Goal: Transaction & Acquisition: Purchase product/service

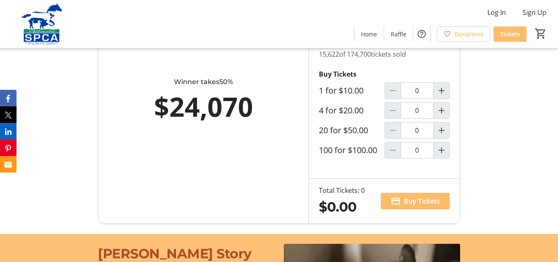
scroll to position [551, 0]
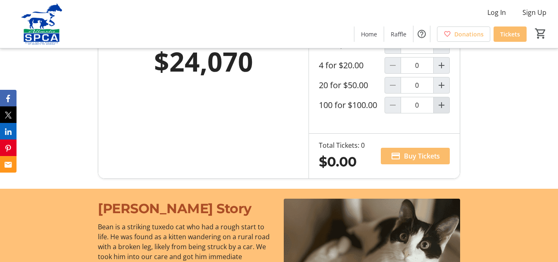
click at [441, 110] on mat-icon "Increment by one" at bounding box center [442, 105] width 10 height 10
type input "1"
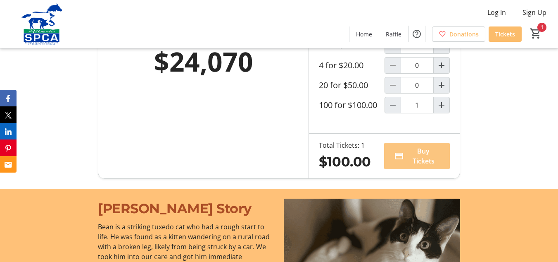
click at [420, 162] on span "Buy Tickets" at bounding box center [424, 156] width 33 height 20
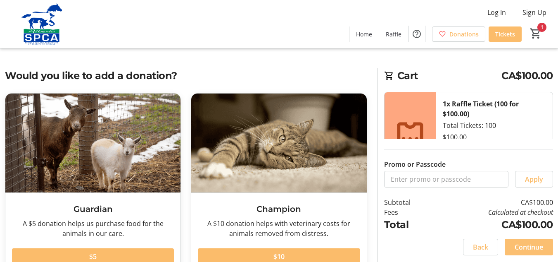
click at [523, 249] on span "Continue" at bounding box center [529, 247] width 29 height 10
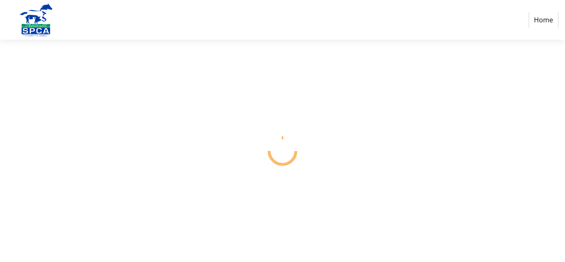
select select "CA"
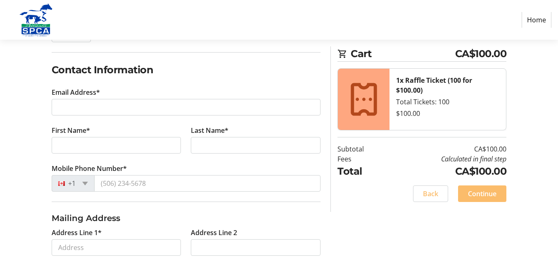
scroll to position [124, 0]
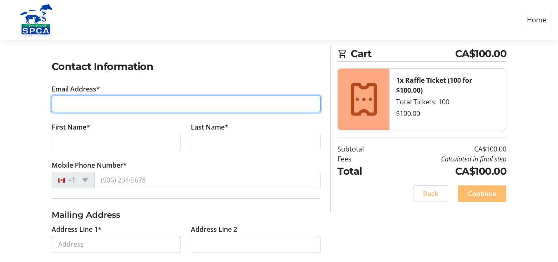
click at [66, 104] on input "Email Address*" at bounding box center [187, 103] width 270 height 17
type input "[EMAIL_ADDRESS][DOMAIN_NAME]"
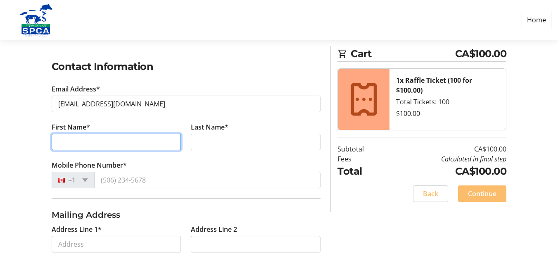
type input "[PERSON_NAME]"
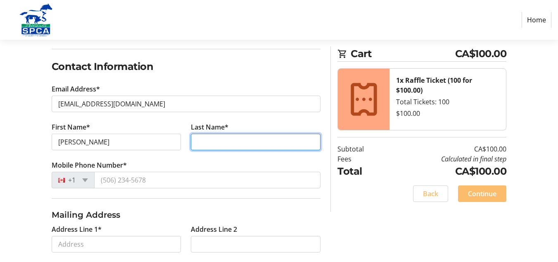
type input "Easthom"
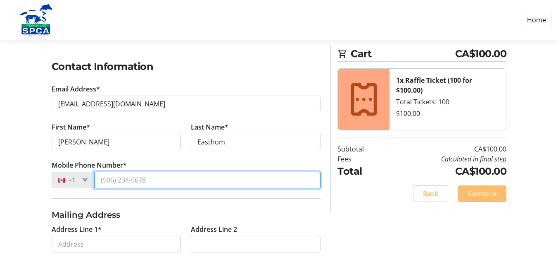
type input "[PHONE_NUMBER]"
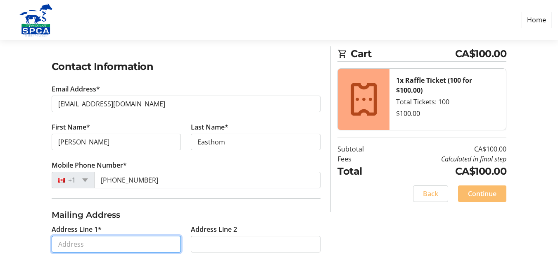
type input "[STREET_ADDRESS]"
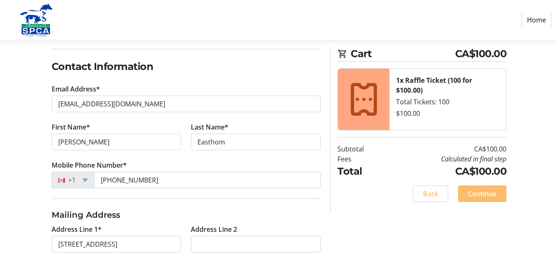
type input "[GEOGRAPHIC_DATA]"
select select "AB"
type input "T8A 6J4"
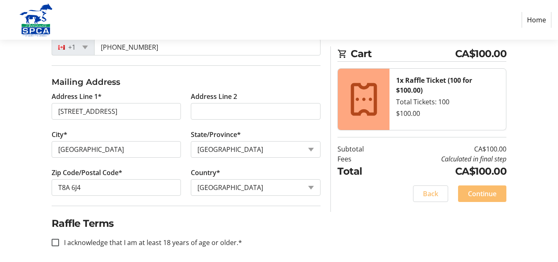
scroll to position [262, 0]
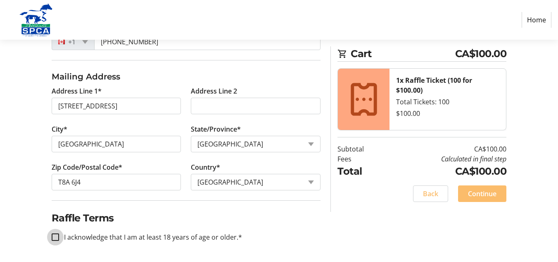
click at [57, 235] on input "I acknowledge that I am at least 18 years of age or older.*" at bounding box center [55, 236] width 7 height 7
checkbox input "true"
click at [487, 195] on span "Continue" at bounding box center [482, 194] width 29 height 10
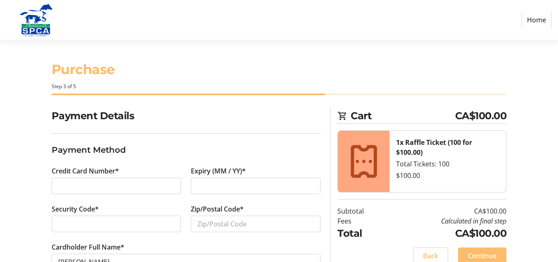
scroll to position [28, 0]
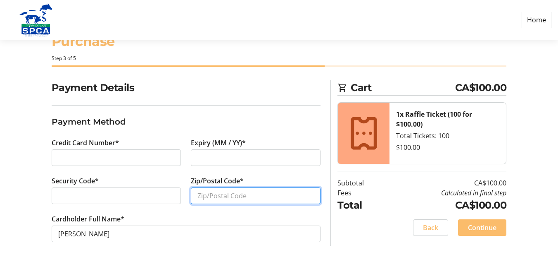
click at [208, 195] on input "Zip/Postal Code*" at bounding box center [256, 195] width 130 height 17
type input "t8a6j4"
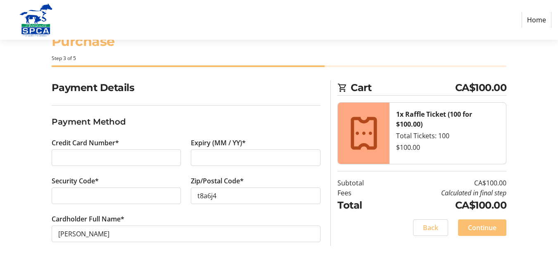
click at [488, 223] on span "Continue" at bounding box center [482, 227] width 29 height 10
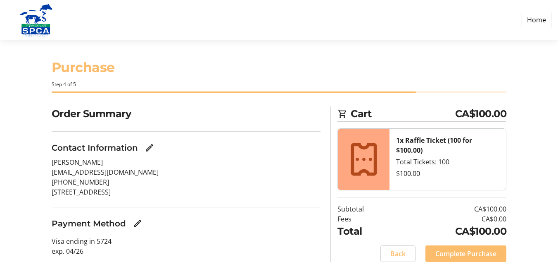
scroll to position [33, 0]
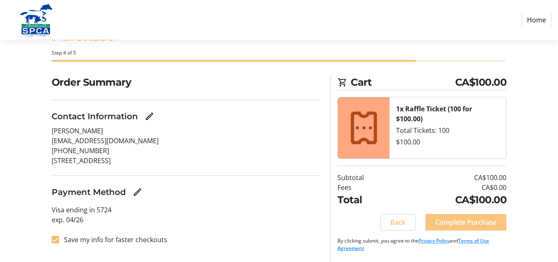
click at [475, 221] on span "Complete Purchase" at bounding box center [466, 222] width 61 height 10
